Goal: Information Seeking & Learning: Learn about a topic

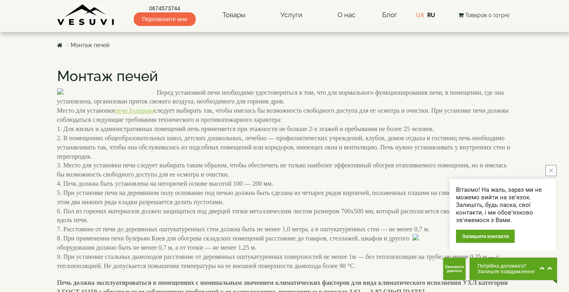
click at [102, 95] on img at bounding box center [107, 91] width 100 height 6
click at [119, 95] on img at bounding box center [107, 91] width 100 height 6
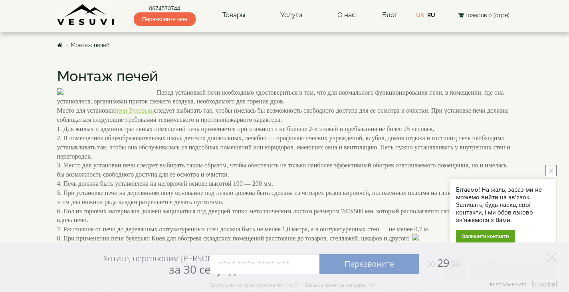
click at [26, 214] on body "Магазин Булерьяны VESUVI Мангалы от завода VESUVI Печи для бани и сауны VESUVI …" at bounding box center [284, 252] width 569 height 504
click at [553, 256] on polygon at bounding box center [552, 257] width 10 height 10
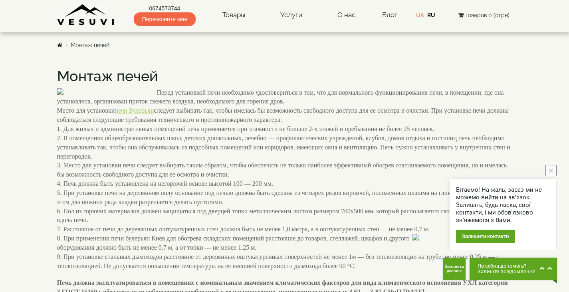
click at [547, 171] on button "close button" at bounding box center [550, 170] width 11 height 11
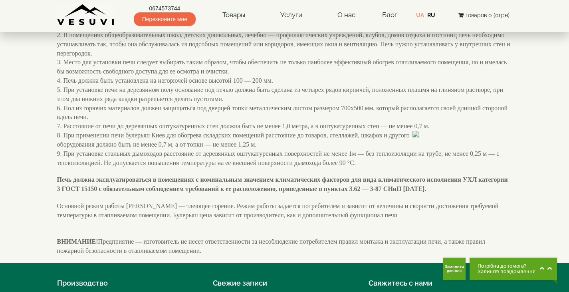
scroll to position [160, 0]
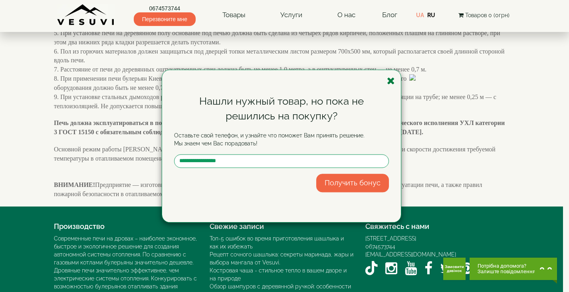
click at [389, 79] on icon "button" at bounding box center [391, 81] width 8 height 10
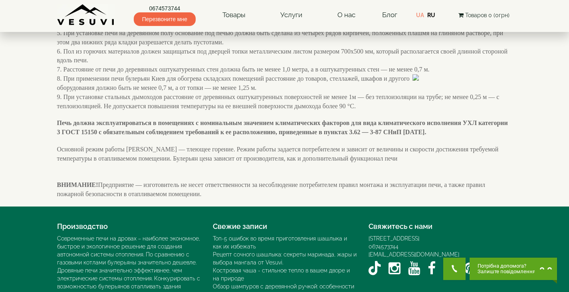
click at [48, 177] on body "0674573744 Перезвоните мне Товары Булерьяны VESUVI Мангалы от завода VESUVI Печ…" at bounding box center [284, 92] width 569 height 504
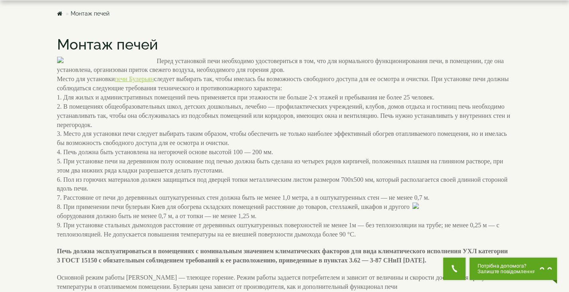
scroll to position [27, 0]
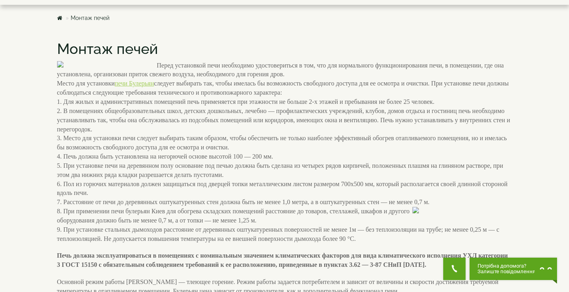
click at [132, 67] on img at bounding box center [107, 64] width 100 height 6
click at [122, 67] on img at bounding box center [107, 64] width 100 height 6
click at [28, 174] on body "Магазин Булерьяны VESUVI Мангалы от завода VESUVI Печи для бани и сауны VESUVI …" at bounding box center [284, 225] width 569 height 504
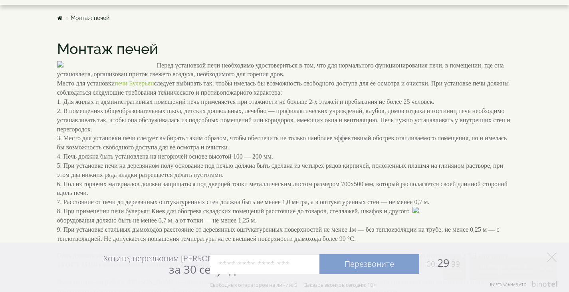
click at [30, 226] on body "Магазин Булерьяны VESUVI Мангалы от завода VESUVI Печи для бани и сауны VESUVI …" at bounding box center [284, 225] width 569 height 504
